Goal: Task Accomplishment & Management: Manage account settings

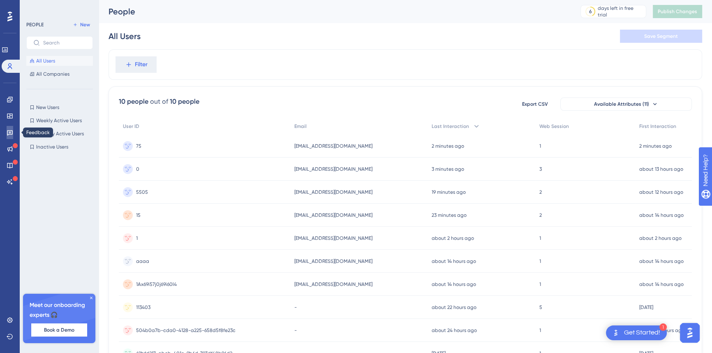
click at [13, 132] on link at bounding box center [10, 132] width 7 height 13
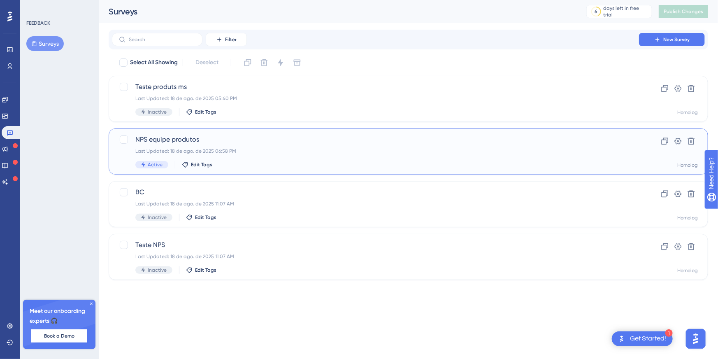
click at [297, 141] on span "NPS equipe produtos" at bounding box center [375, 139] width 480 height 10
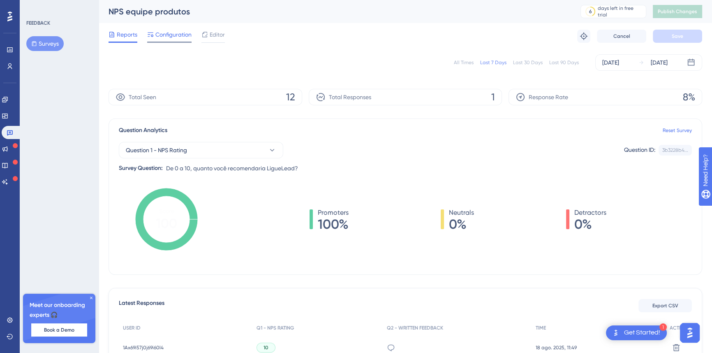
click at [176, 34] on span "Configuration" at bounding box center [173, 35] width 36 height 10
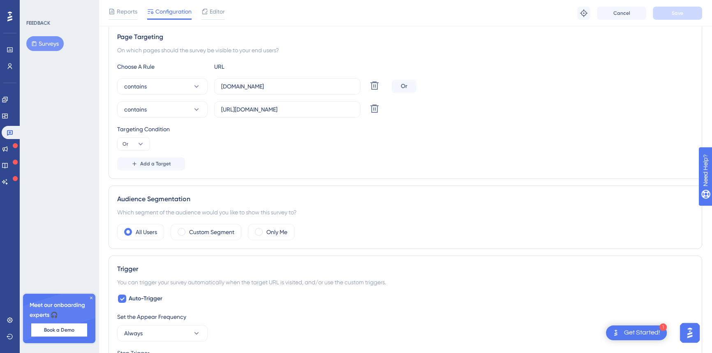
scroll to position [224, 0]
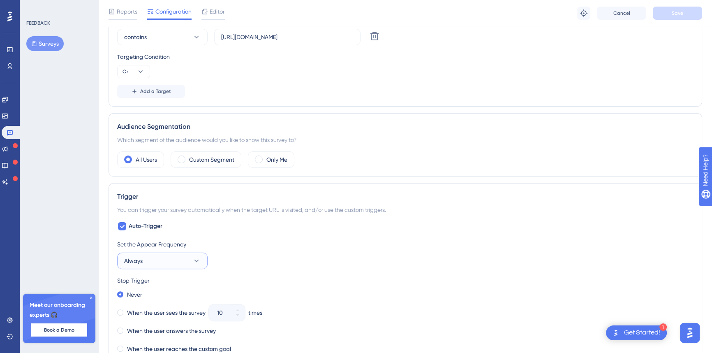
click at [158, 262] on button "Always" at bounding box center [162, 261] width 90 height 16
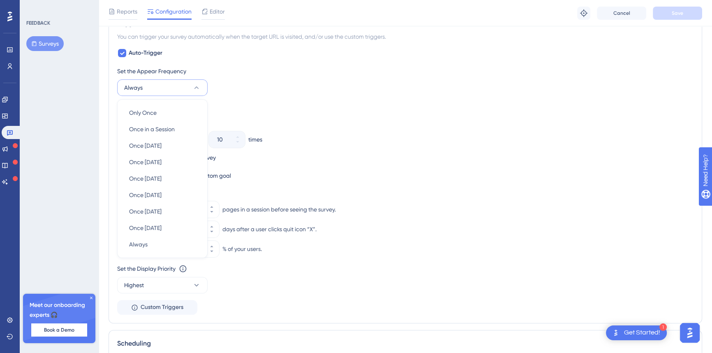
click at [184, 85] on button "Always" at bounding box center [162, 87] width 90 height 16
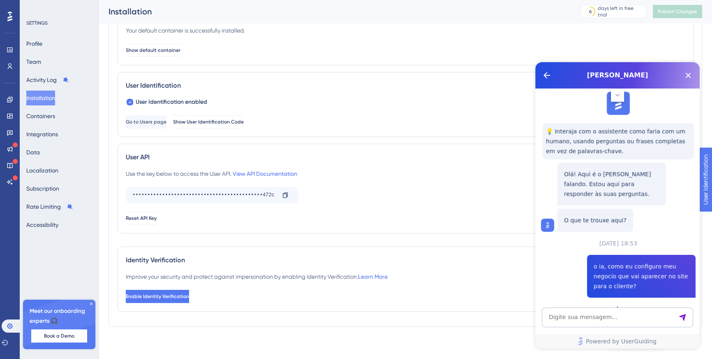
scroll to position [524, 0]
